Goal: Task Accomplishment & Management: Complete application form

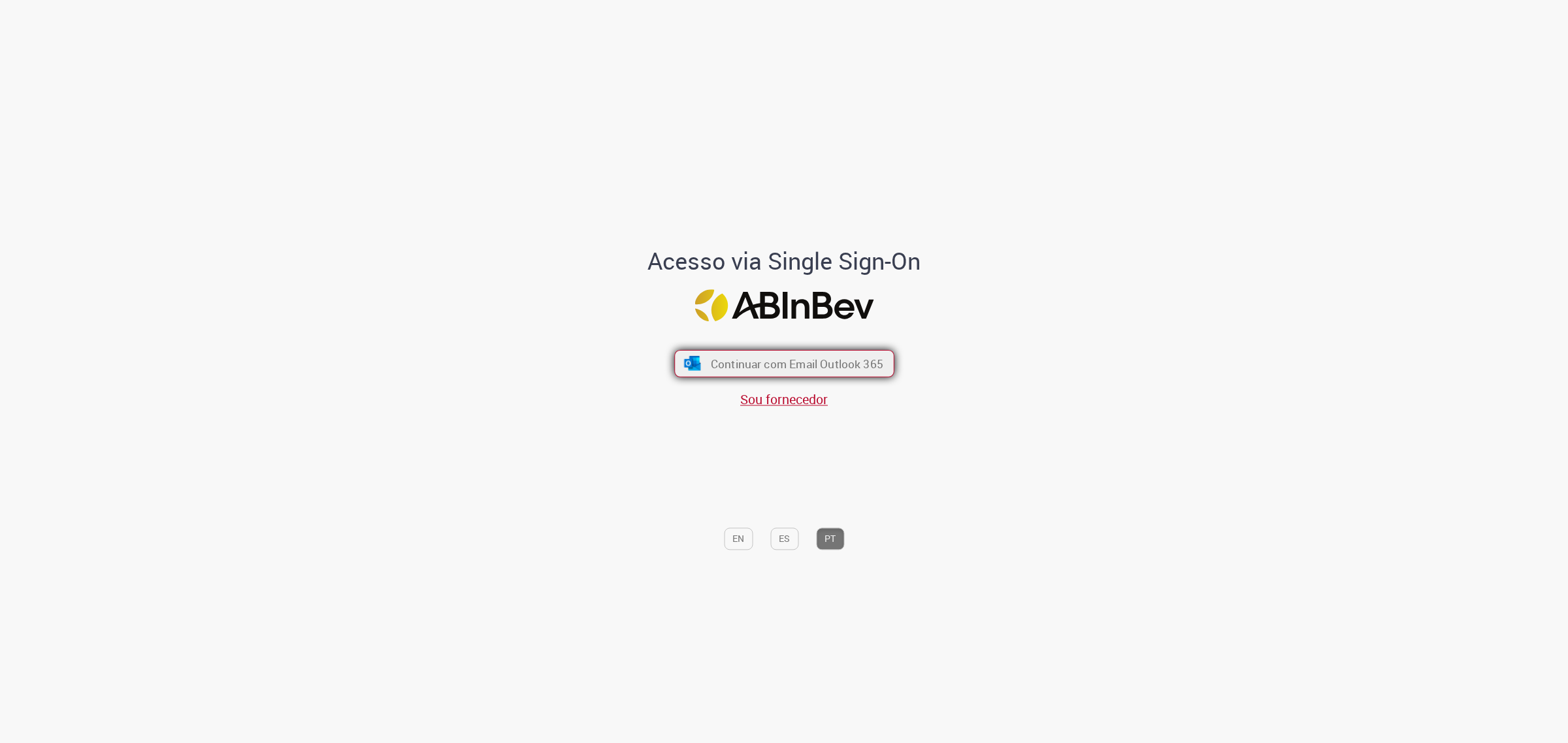
click at [802, 364] on span "Continuar com Email Outlook 365" at bounding box center [796, 363] width 172 height 15
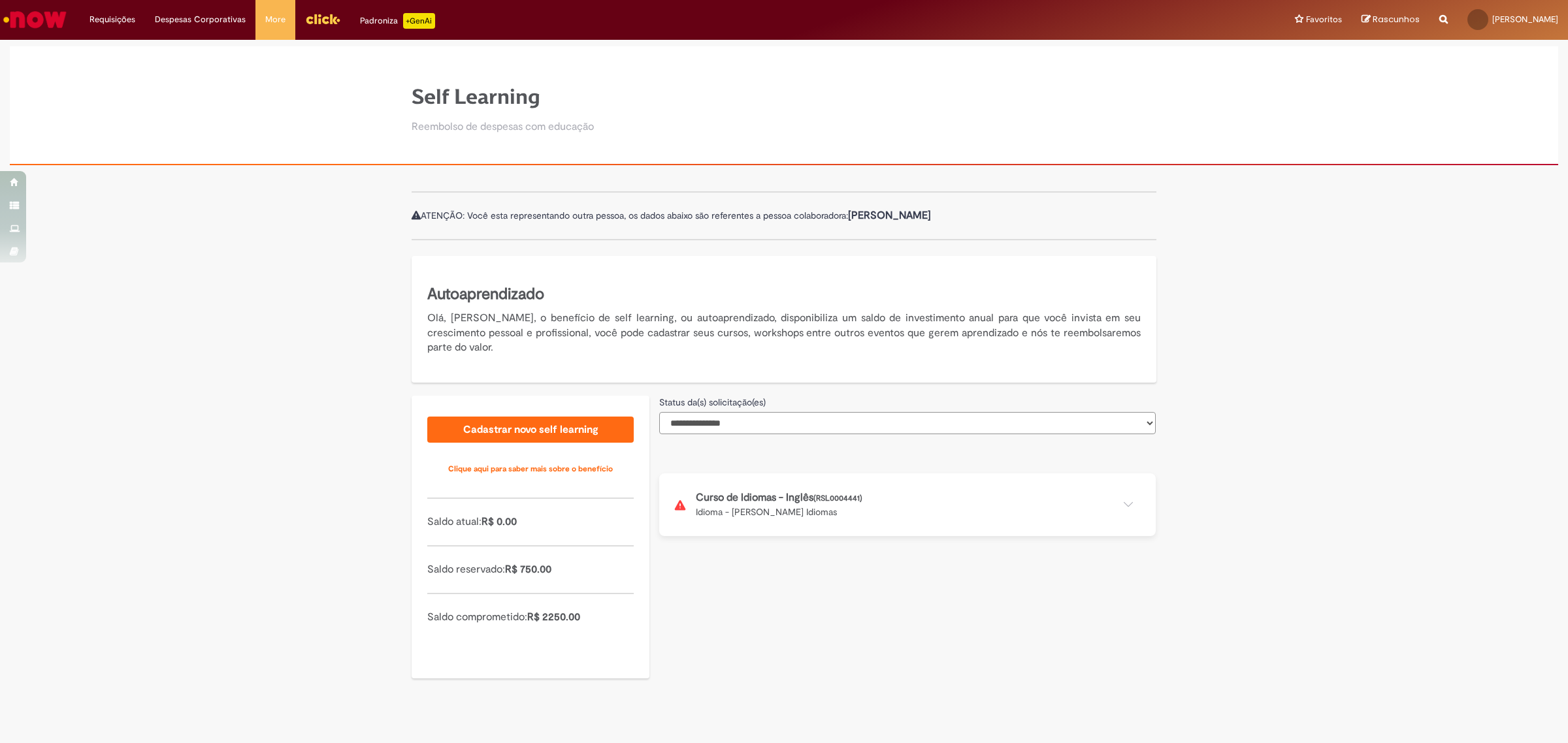
click at [769, 426] on select "**********" at bounding box center [907, 423] width 497 height 22
click at [760, 508] on button at bounding box center [907, 505] width 497 height 63
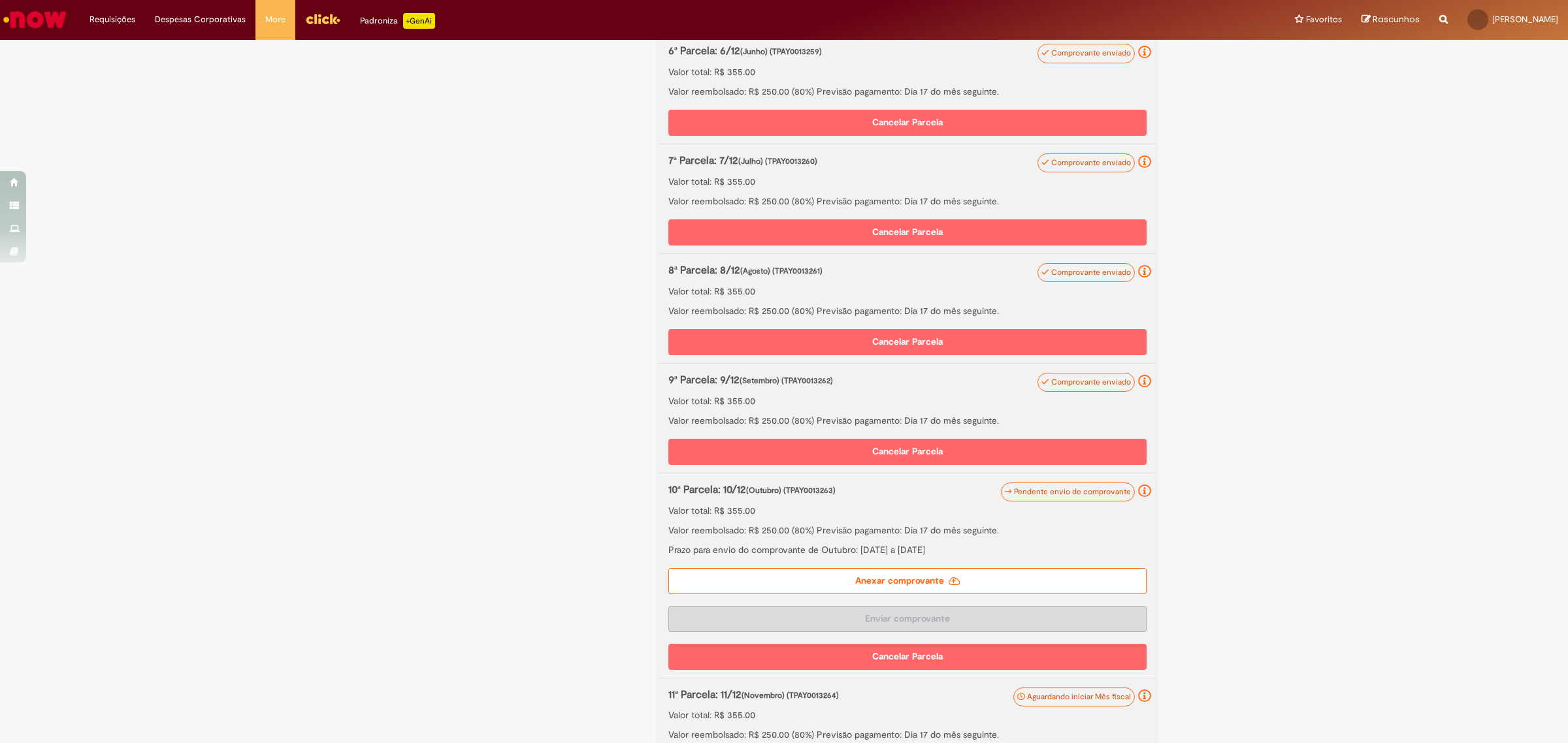
scroll to position [1061, 0]
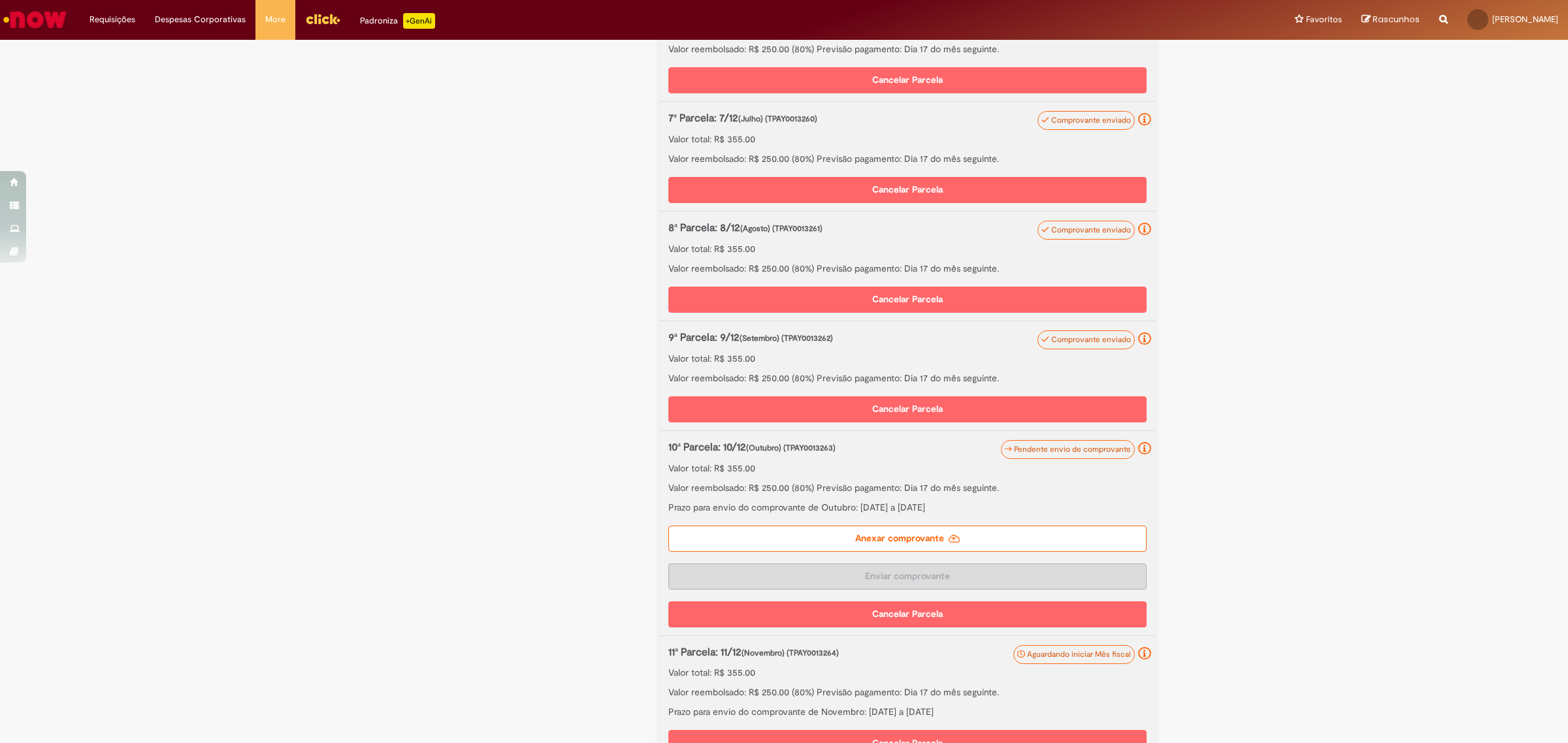
click at [906, 536] on label "Anexar comprovante" at bounding box center [907, 539] width 478 height 26
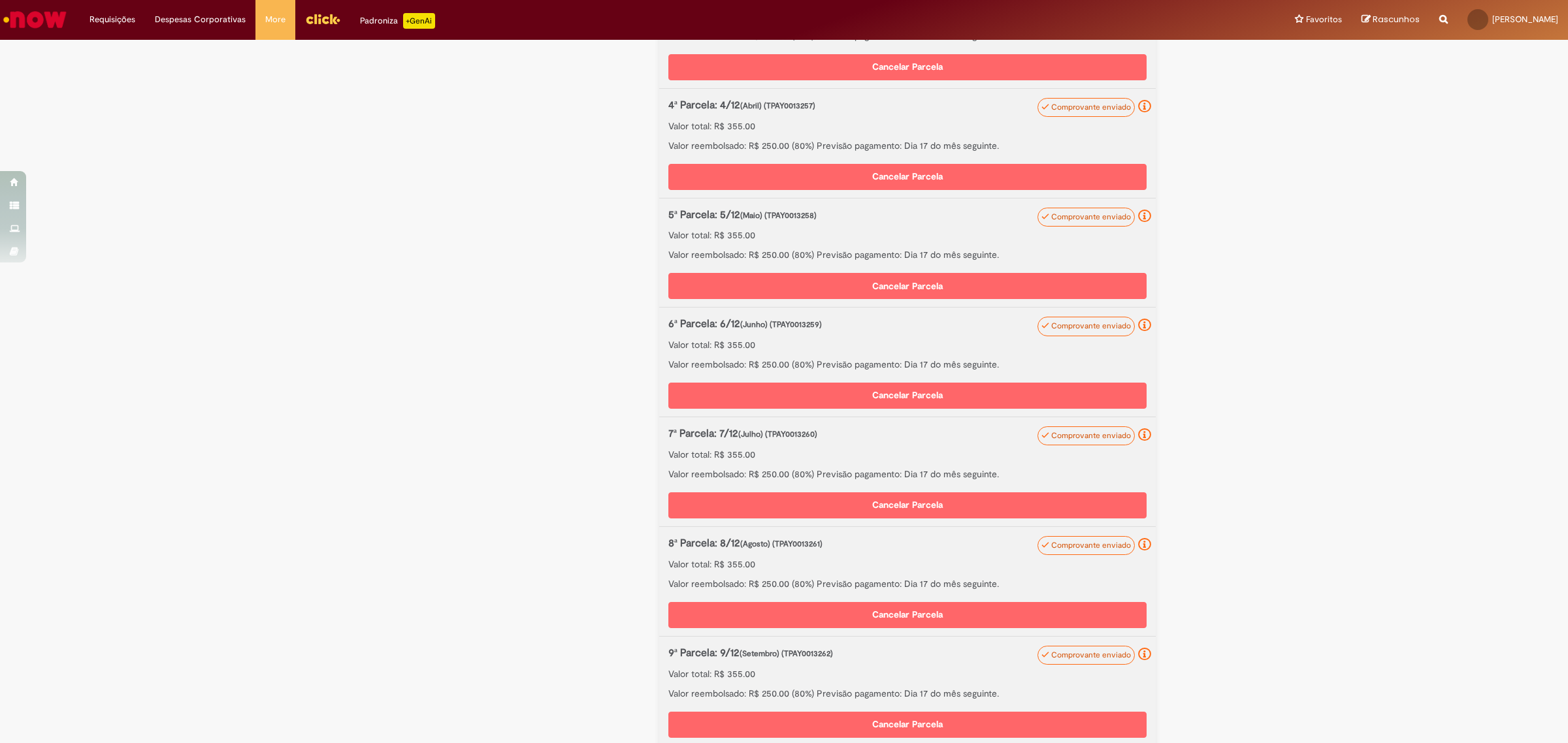
scroll to position [1236, 0]
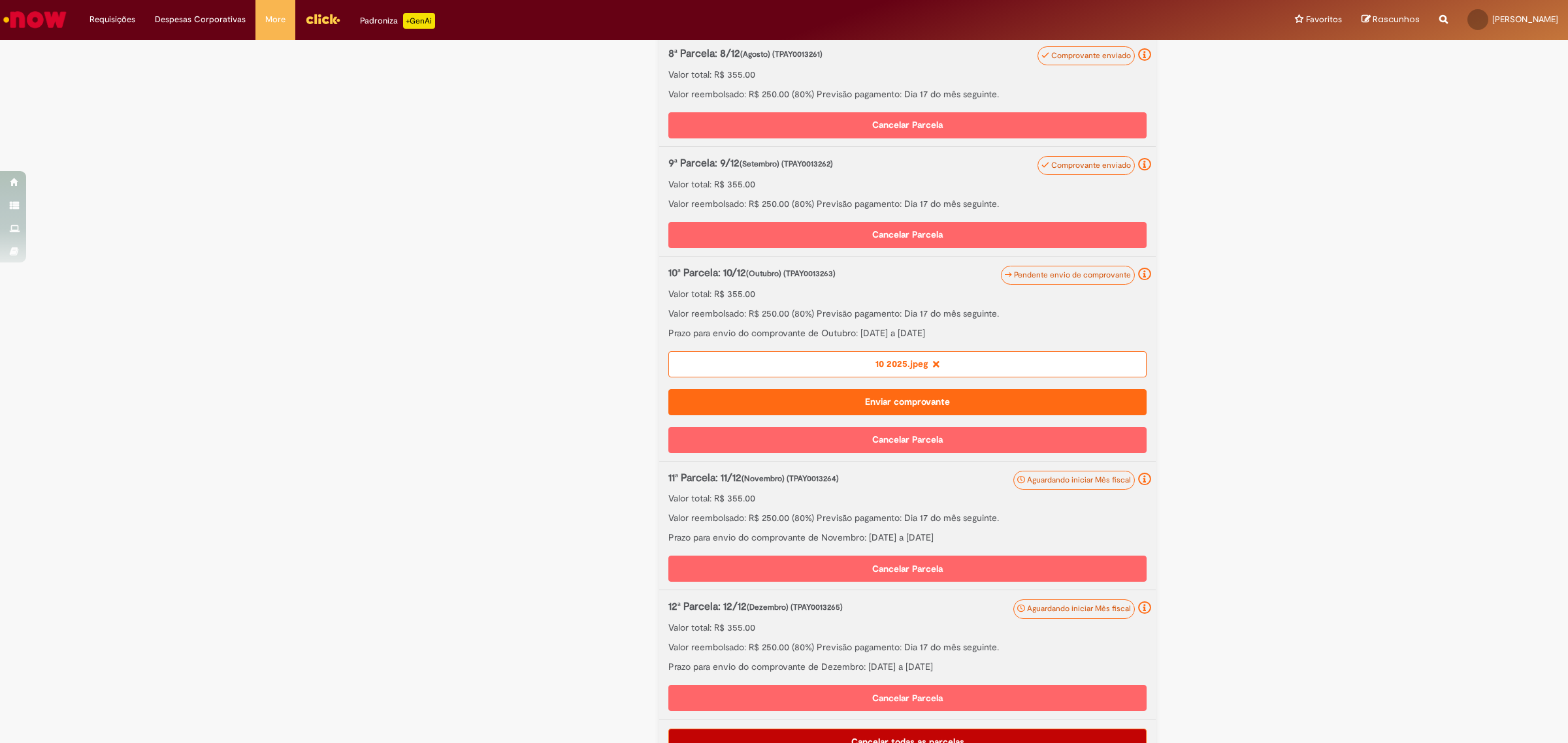
click at [926, 403] on button "Enviar comprovante" at bounding box center [907, 402] width 478 height 26
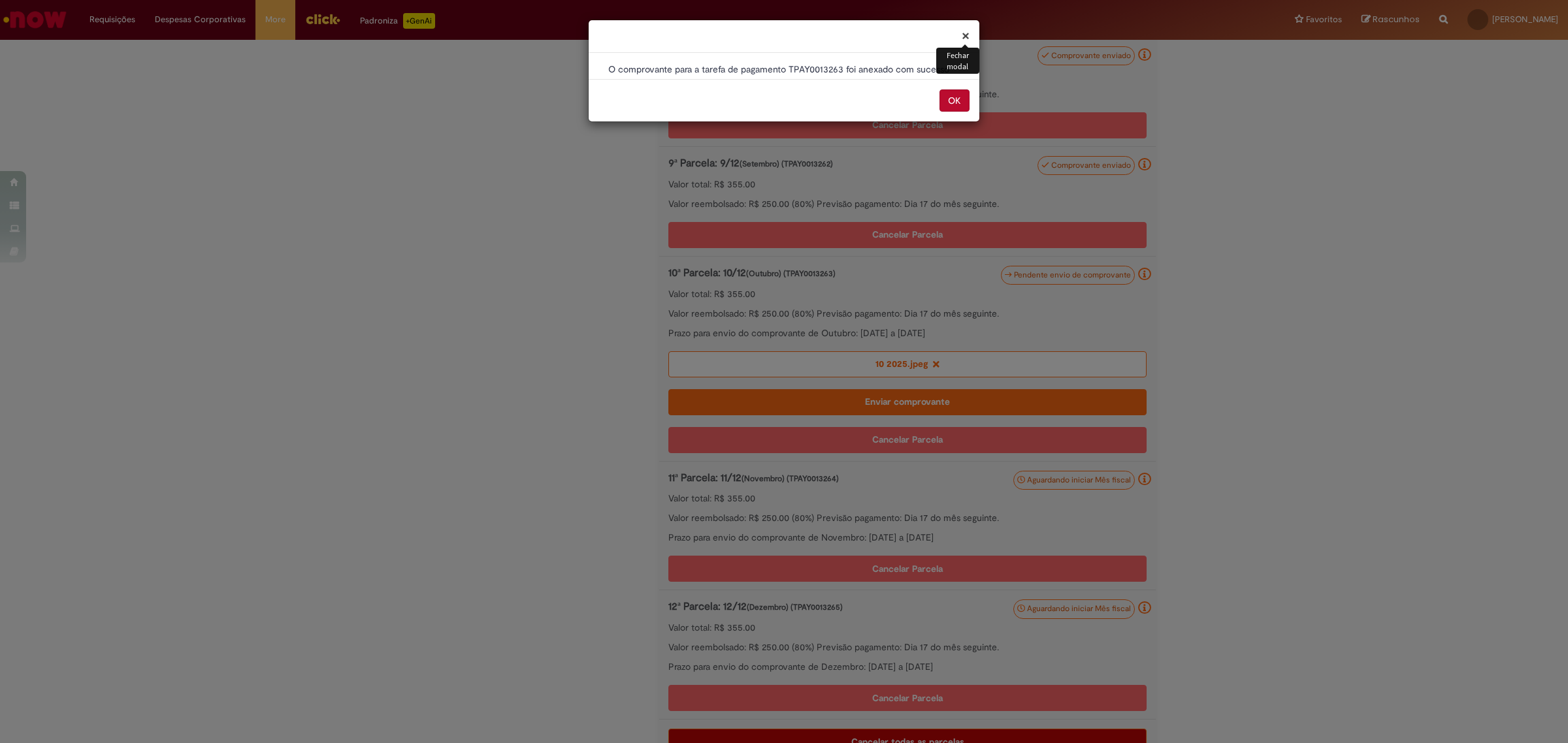
click at [954, 100] on button "OK" at bounding box center [954, 100] width 30 height 22
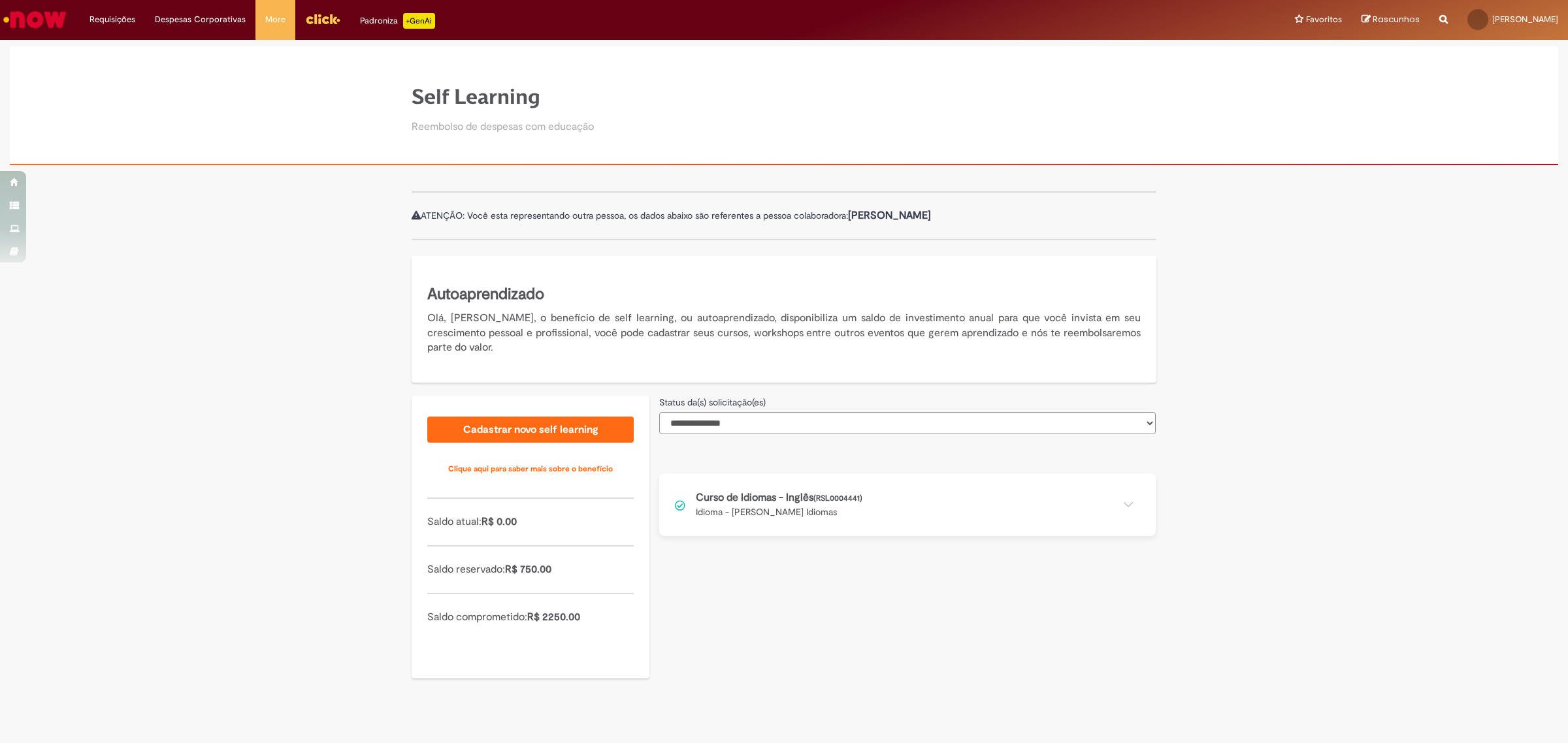
drag, startPoint x: 1093, startPoint y: 498, endPoint x: 1111, endPoint y: 508, distance: 20.6
click at [1093, 500] on button at bounding box center [907, 505] width 497 height 63
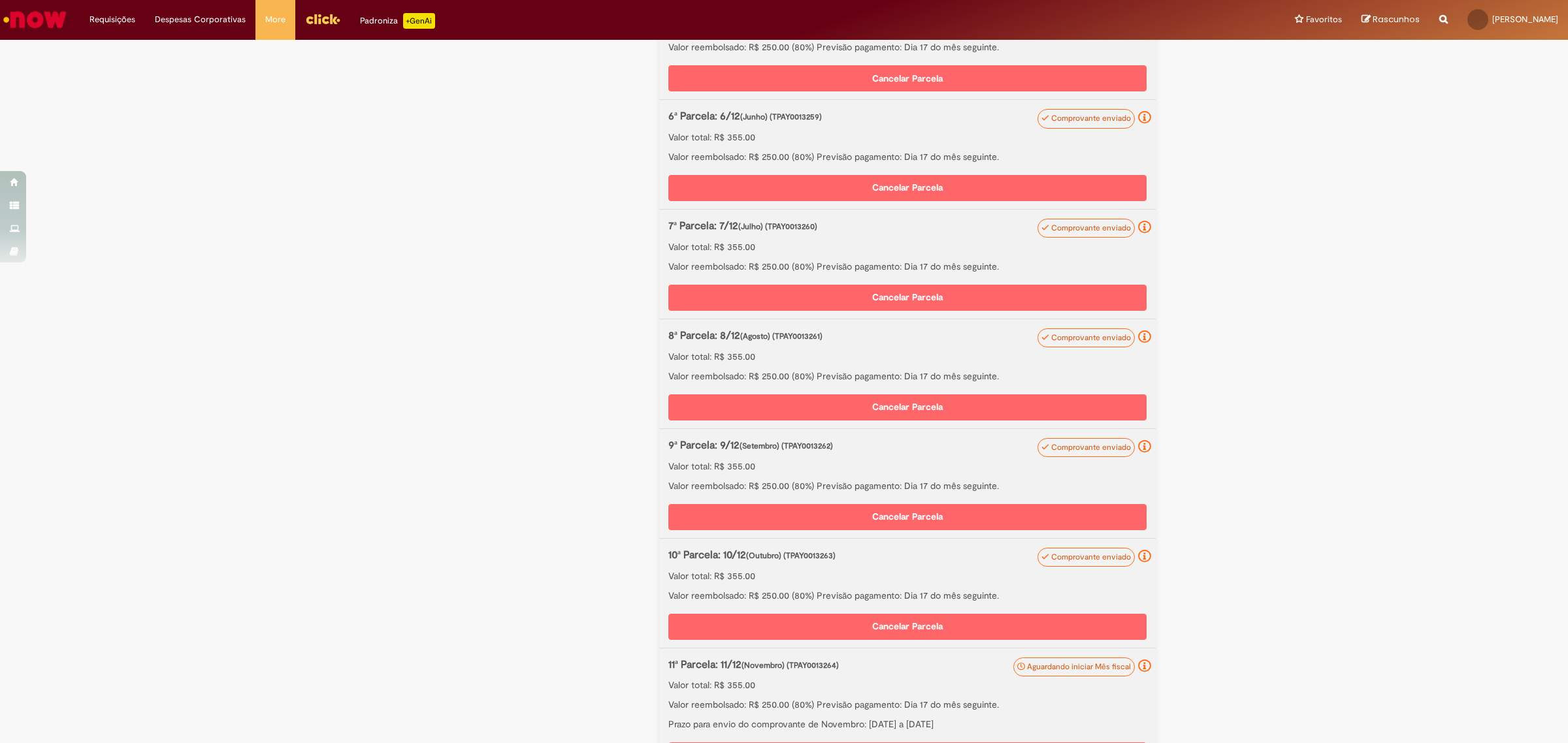
scroll to position [1172, 0]
